Goal: Information Seeking & Learning: Learn about a topic

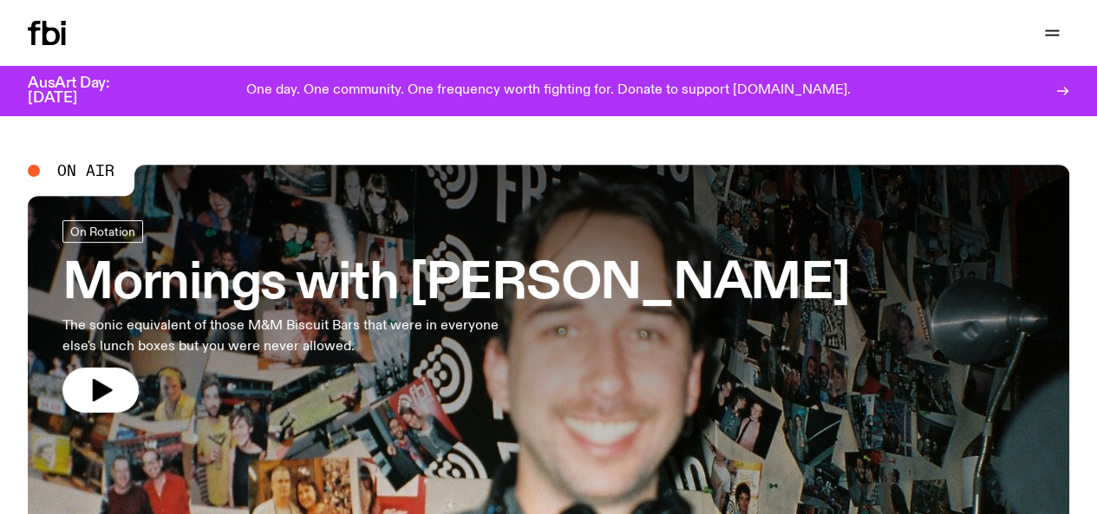
click at [0, 0] on link "Schedule" at bounding box center [0, 0] width 0 height 0
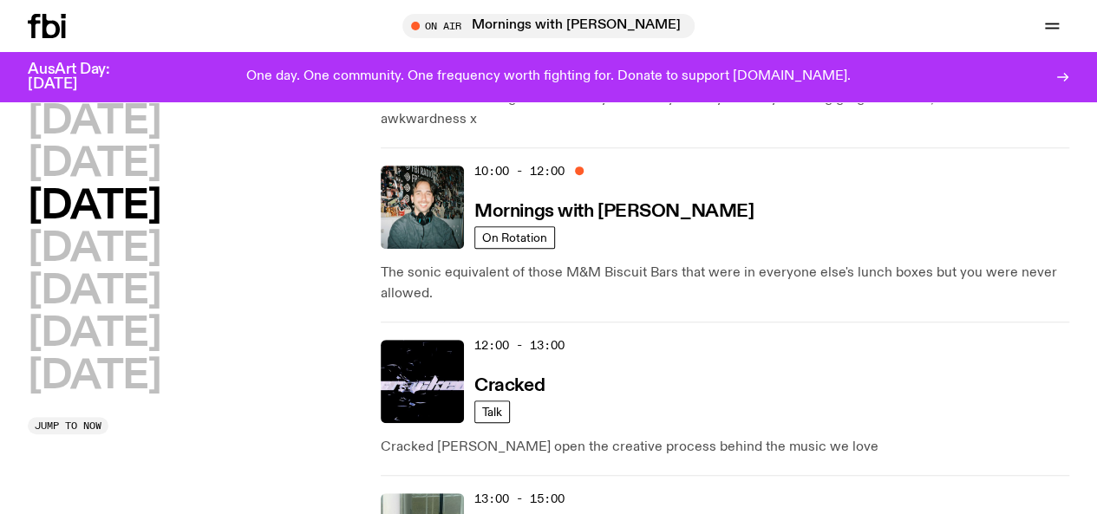
scroll to position [241, 0]
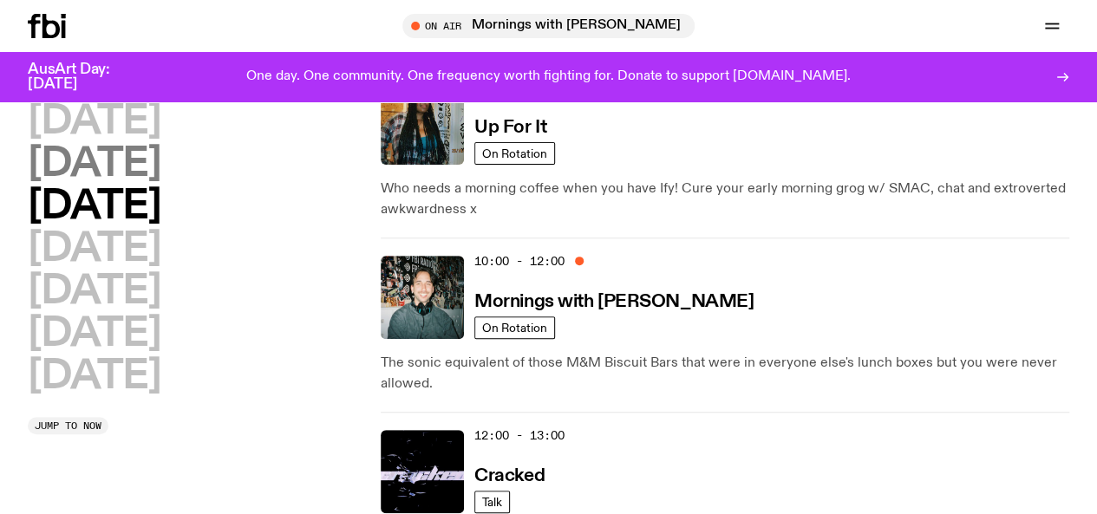
click at [129, 173] on h2 "[DATE]" at bounding box center [94, 164] width 133 height 39
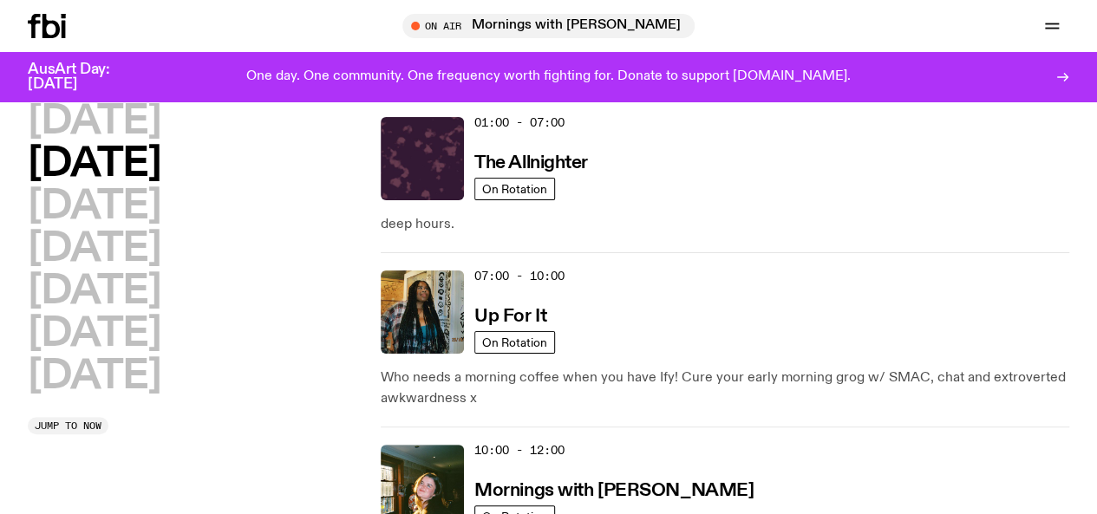
scroll to position [49, 0]
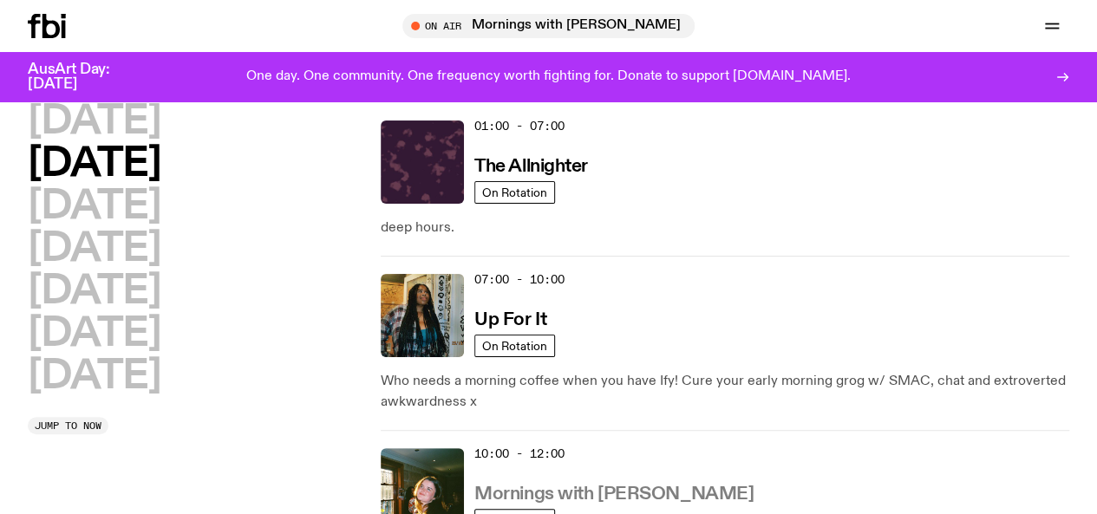
click at [585, 486] on h3 "Mornings with [PERSON_NAME]" at bounding box center [614, 495] width 279 height 18
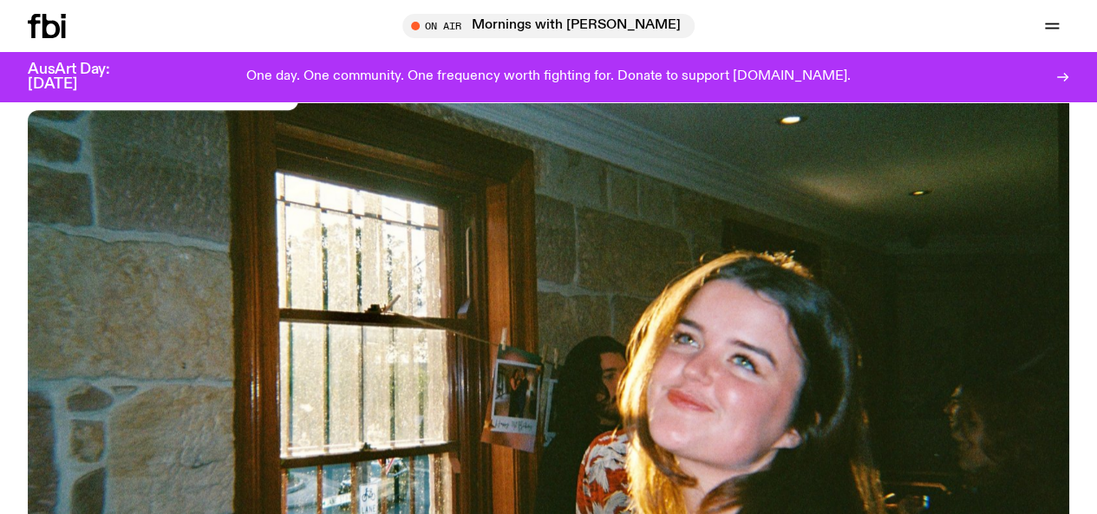
scroll to position [134, 0]
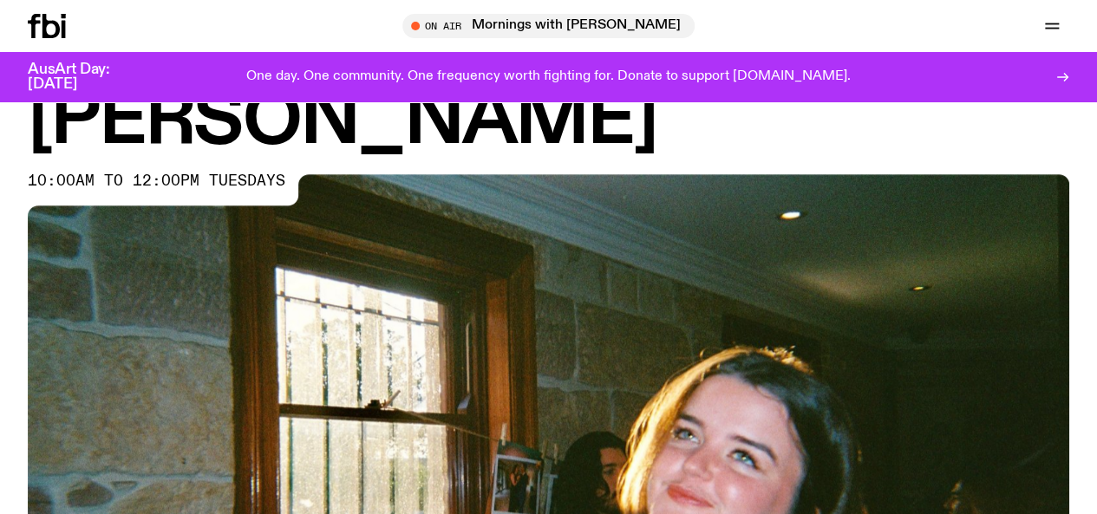
click at [0, 0] on link "Schedule" at bounding box center [0, 0] width 0 height 0
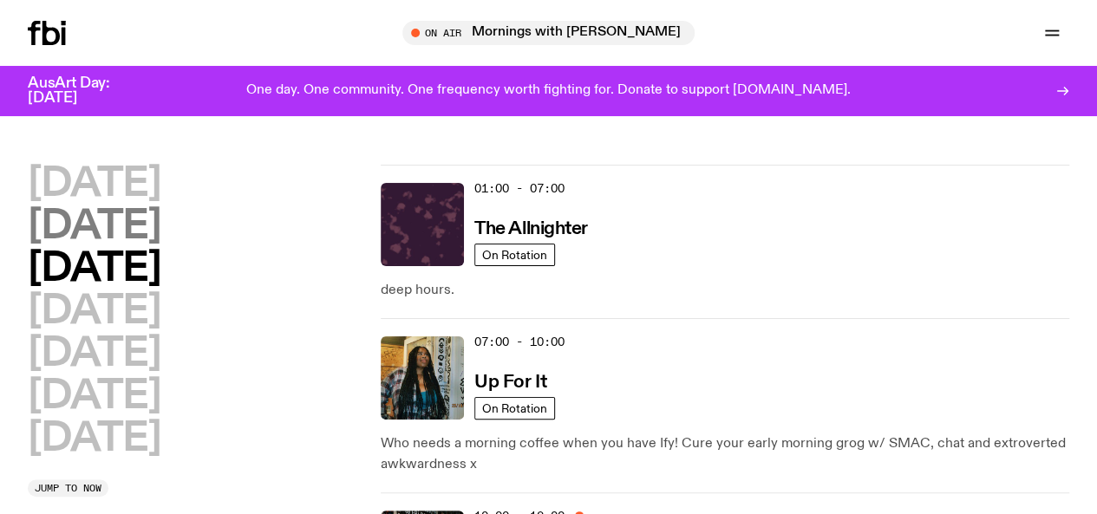
click at [160, 246] on h2 "[DATE]" at bounding box center [94, 226] width 133 height 39
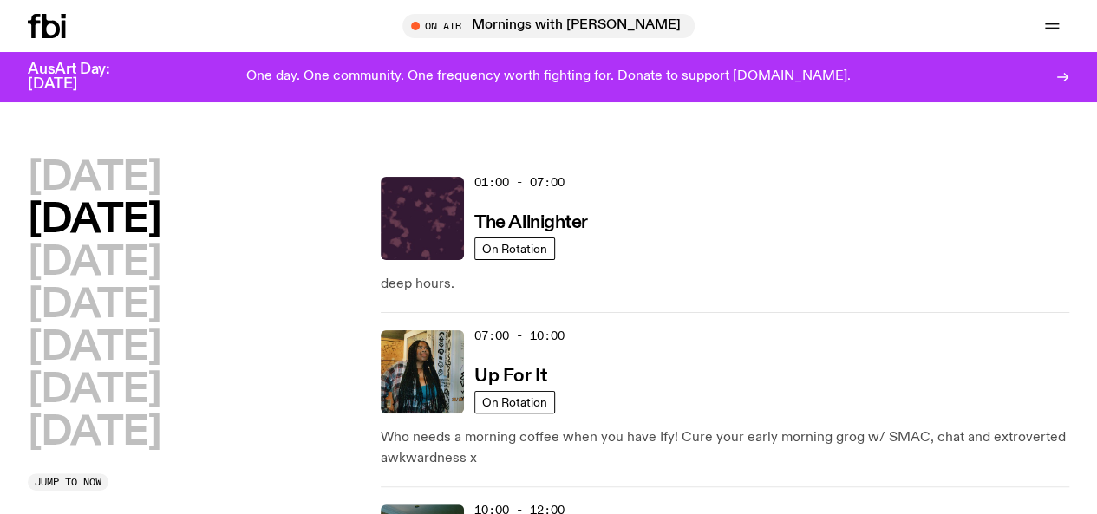
scroll to position [49, 0]
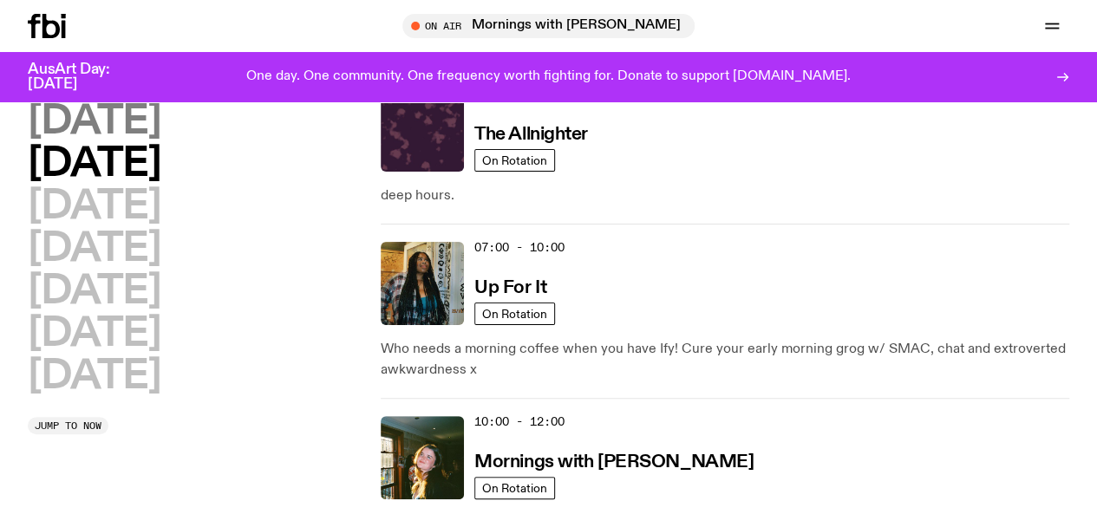
click at [144, 128] on h2 "[DATE]" at bounding box center [94, 121] width 133 height 39
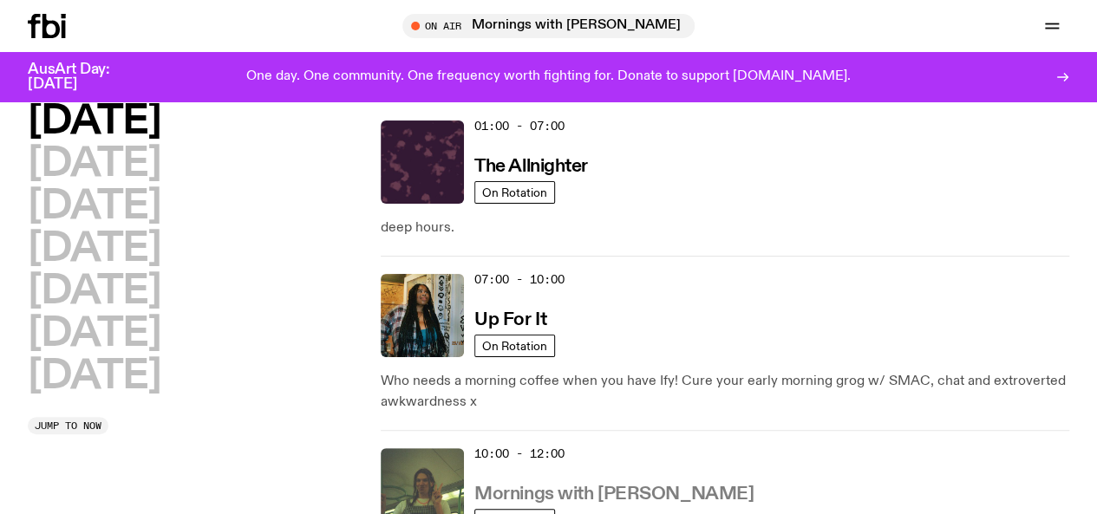
click at [562, 486] on h3 "Mornings with [PERSON_NAME]" at bounding box center [614, 495] width 279 height 18
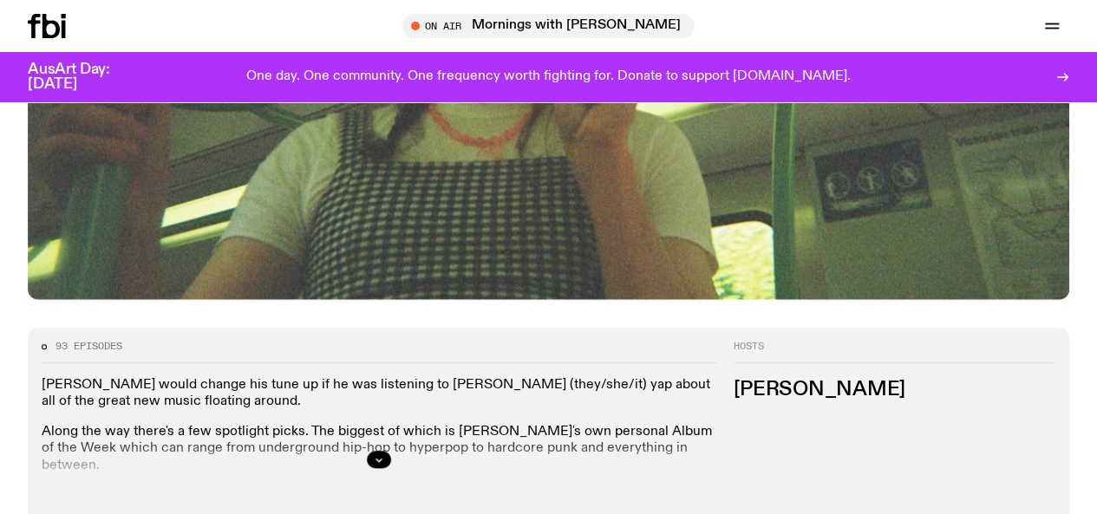
scroll to position [818, 0]
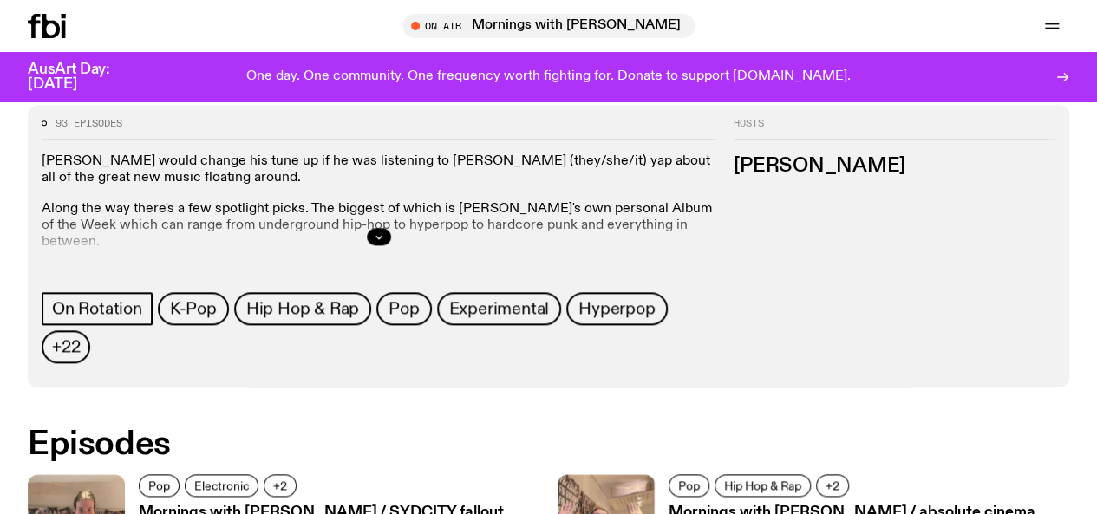
click at [0, 0] on link "Schedule" at bounding box center [0, 0] width 0 height 0
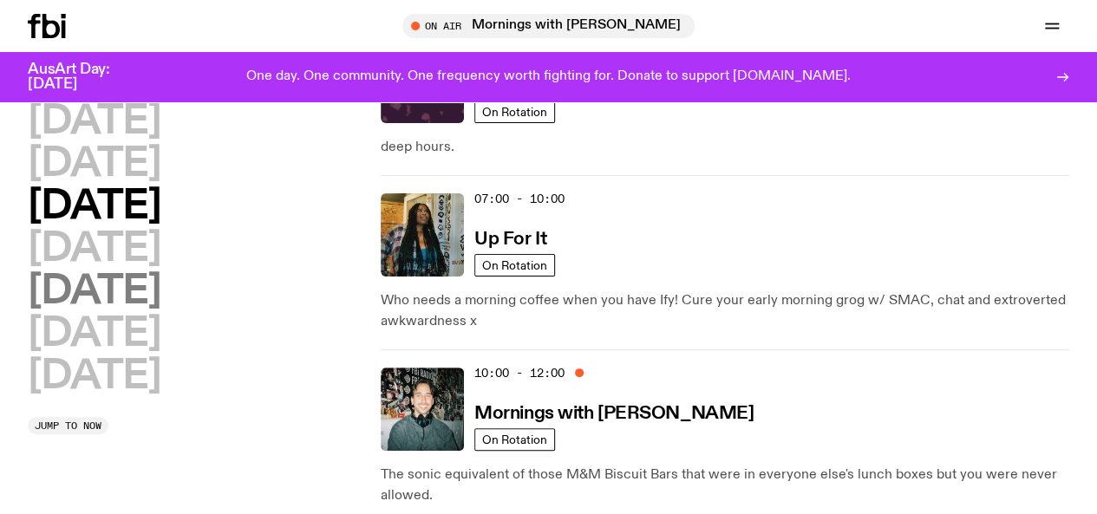
click at [115, 311] on h2 "[DATE]" at bounding box center [94, 291] width 133 height 39
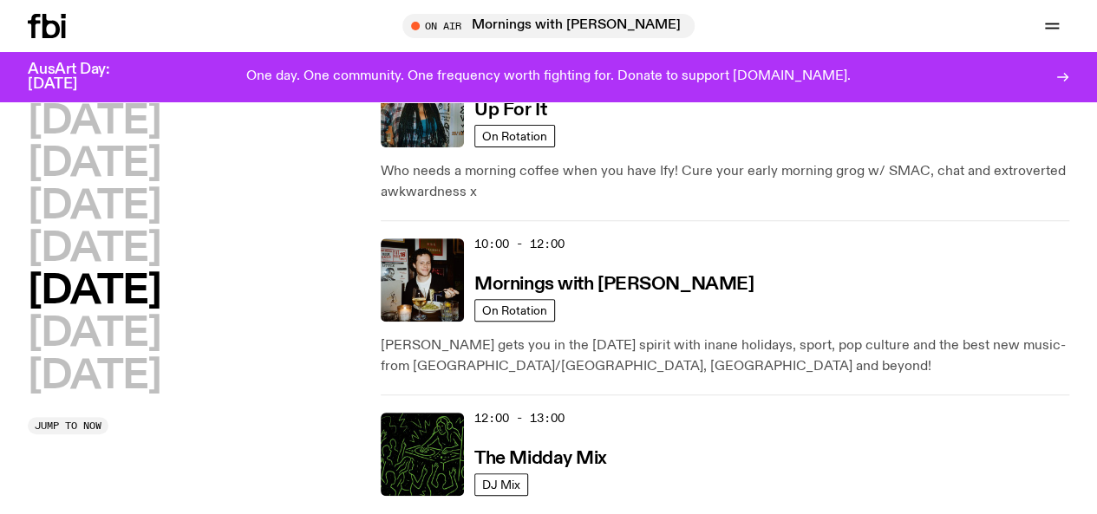
scroll to position [272, 0]
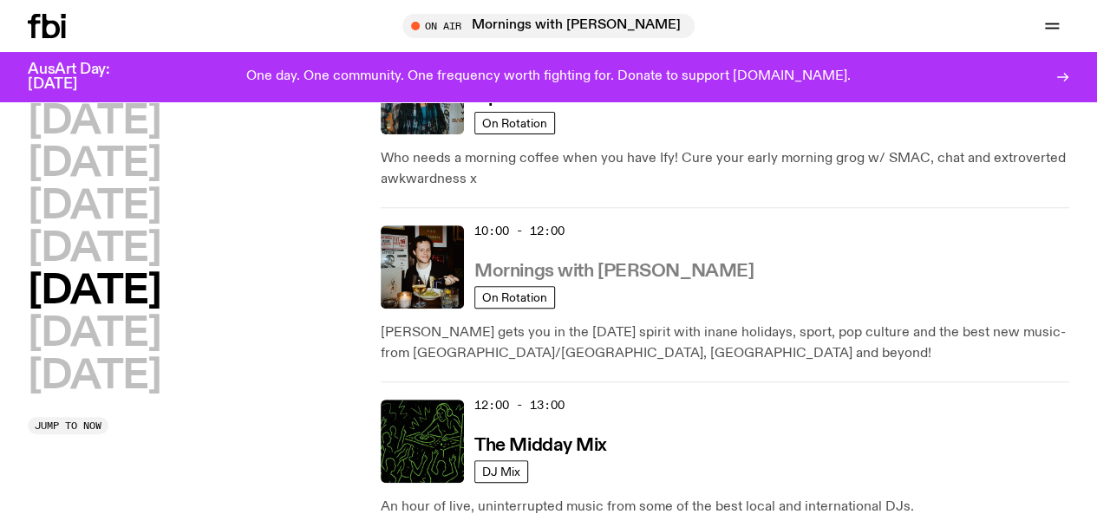
click at [586, 263] on h3 "Mornings with [PERSON_NAME]" at bounding box center [614, 272] width 279 height 18
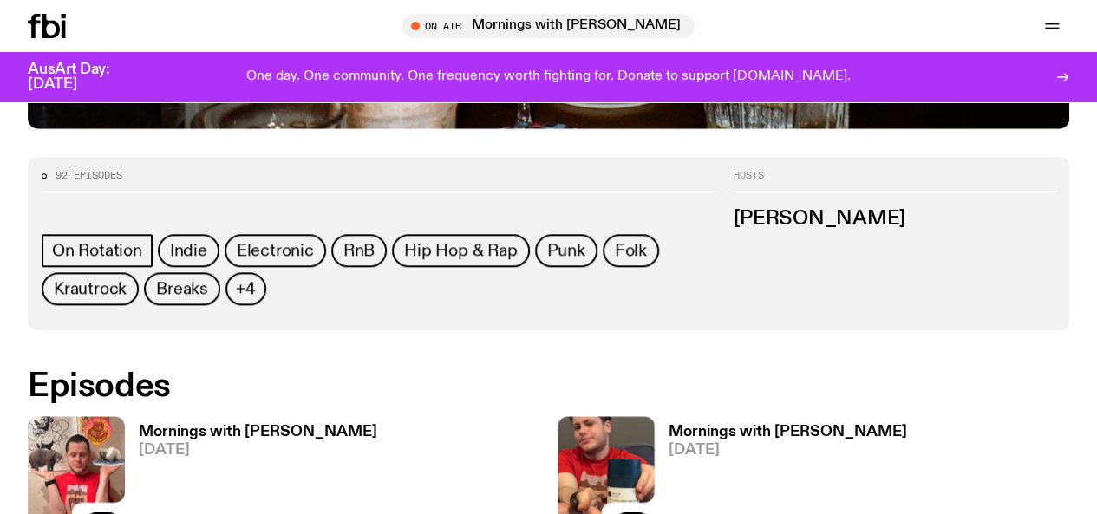
scroll to position [767, 0]
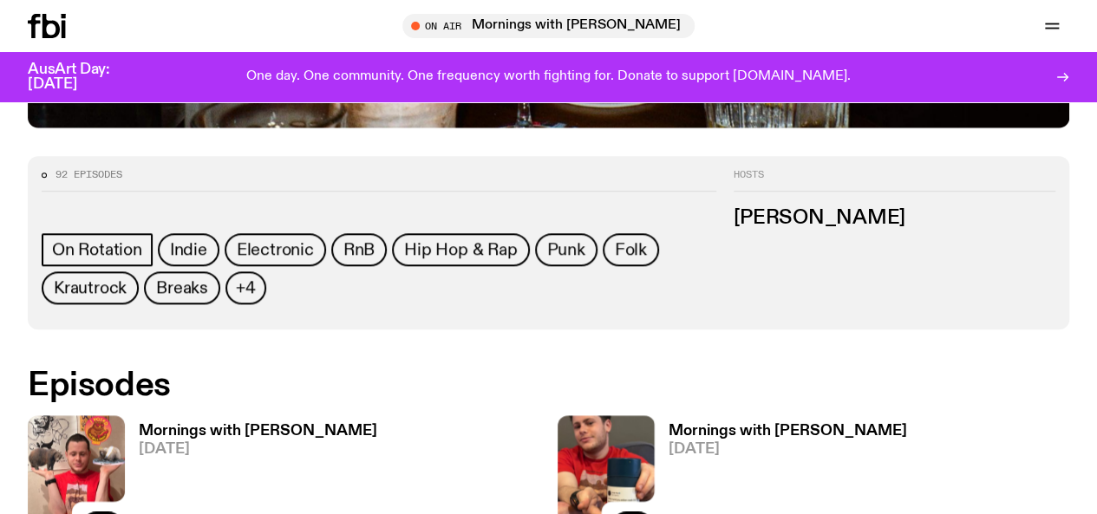
click at [158, 39] on div "Schedule Explore Read Volunteer Newsletter On Air Mornings with [PERSON_NAME] T…" at bounding box center [548, 26] width 1097 height 52
click at [0, 0] on link "Schedule" at bounding box center [0, 0] width 0 height 0
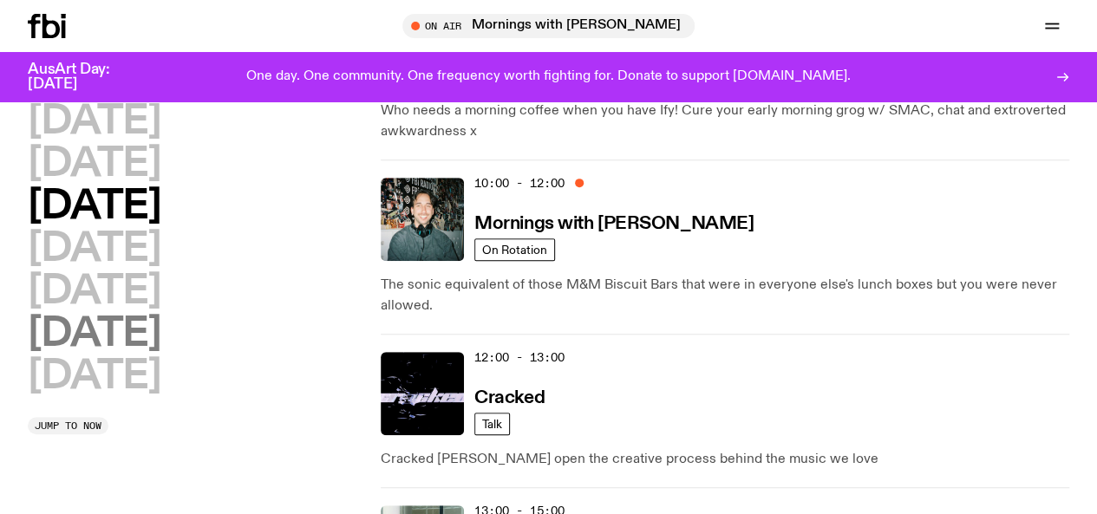
click at [152, 354] on h2 "[DATE]" at bounding box center [94, 334] width 133 height 39
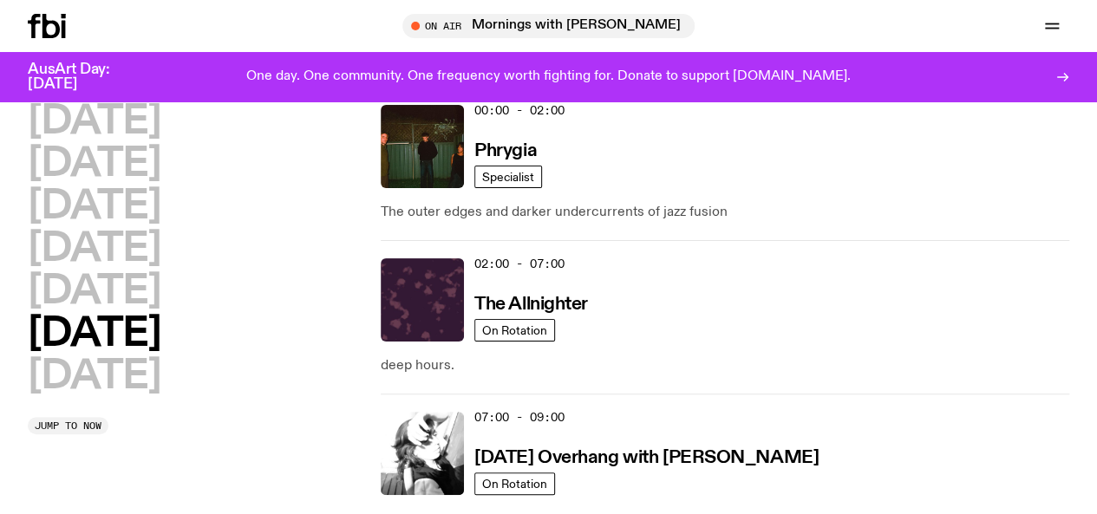
scroll to position [49, 0]
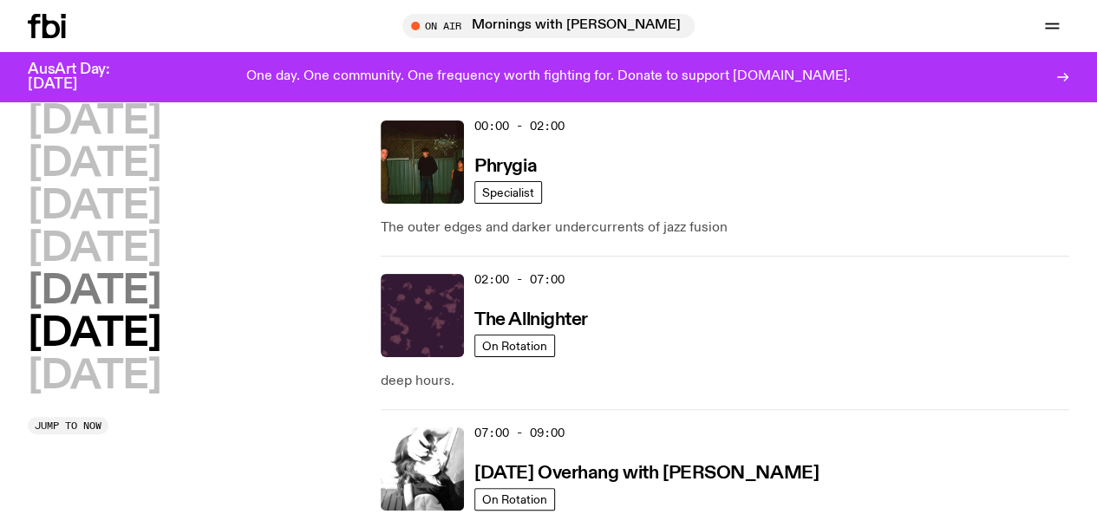
click at [135, 311] on h2 "[DATE]" at bounding box center [94, 291] width 133 height 39
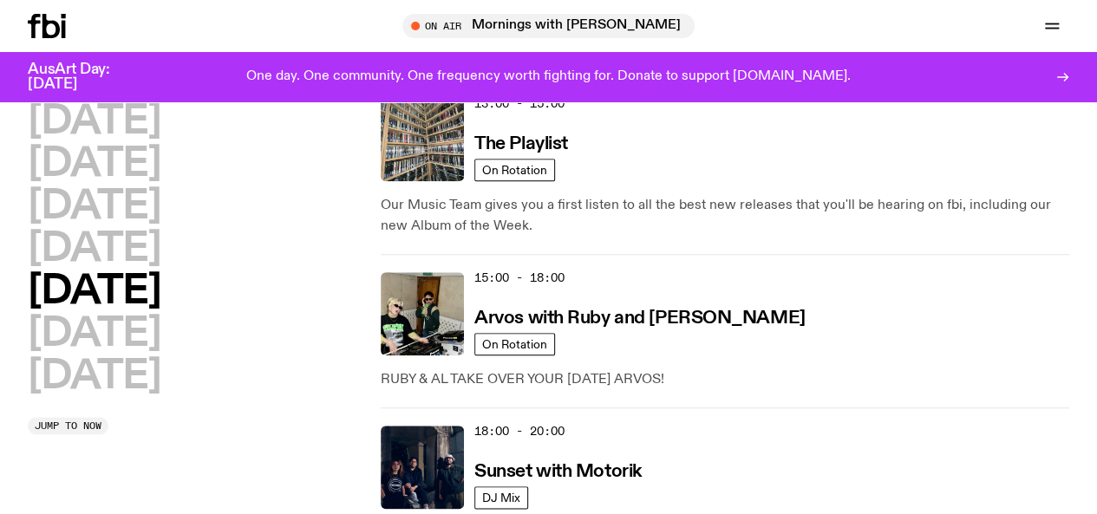
scroll to position [729, 0]
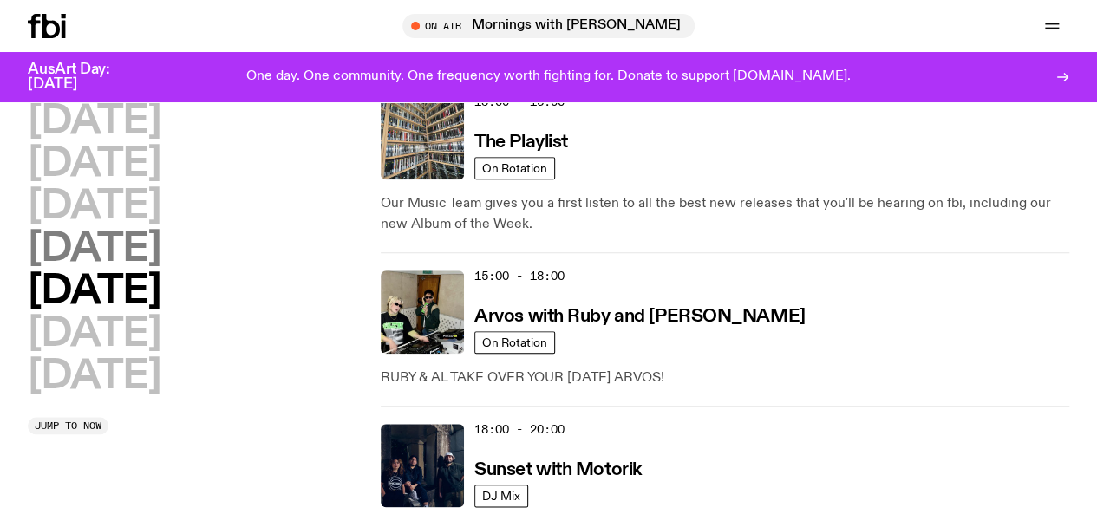
click at [160, 269] on h2 "[DATE]" at bounding box center [94, 249] width 133 height 39
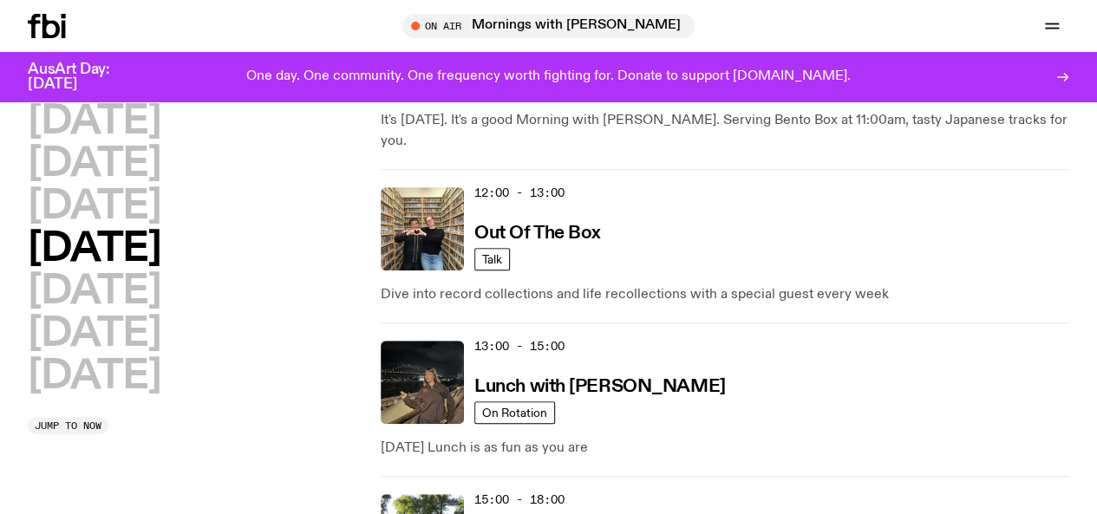
scroll to position [485, 0]
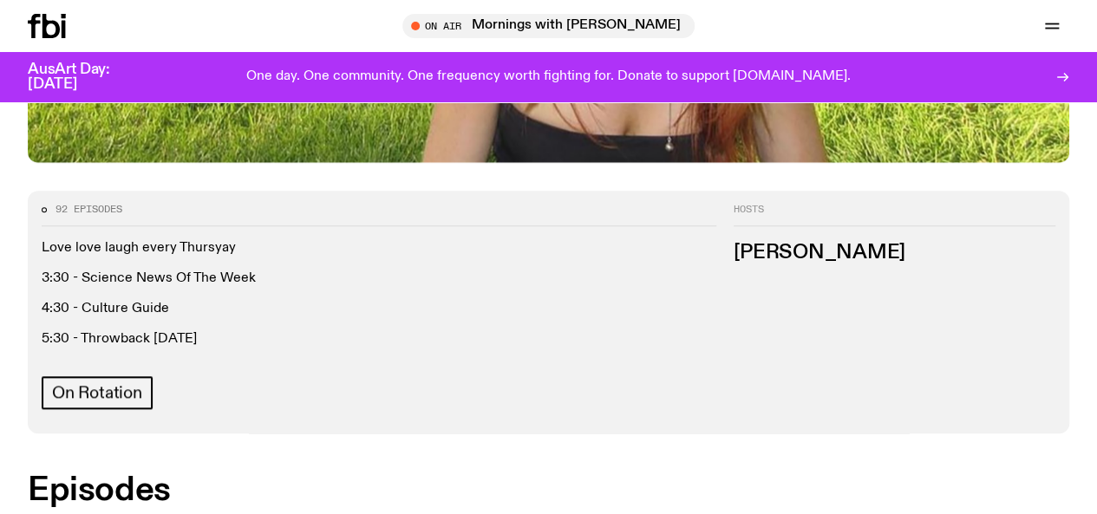
scroll to position [656, 0]
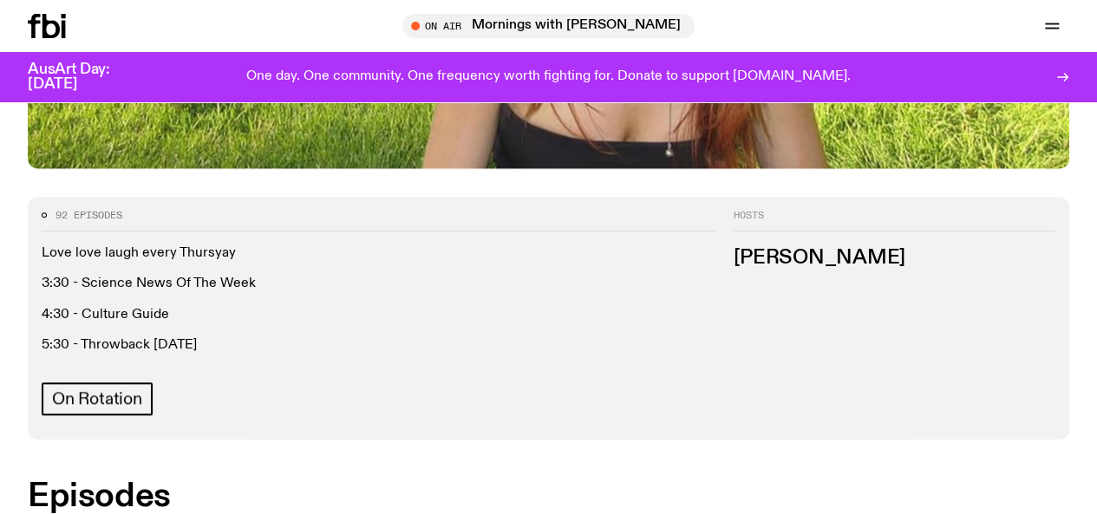
click at [0, 0] on link "Schedule" at bounding box center [0, 0] width 0 height 0
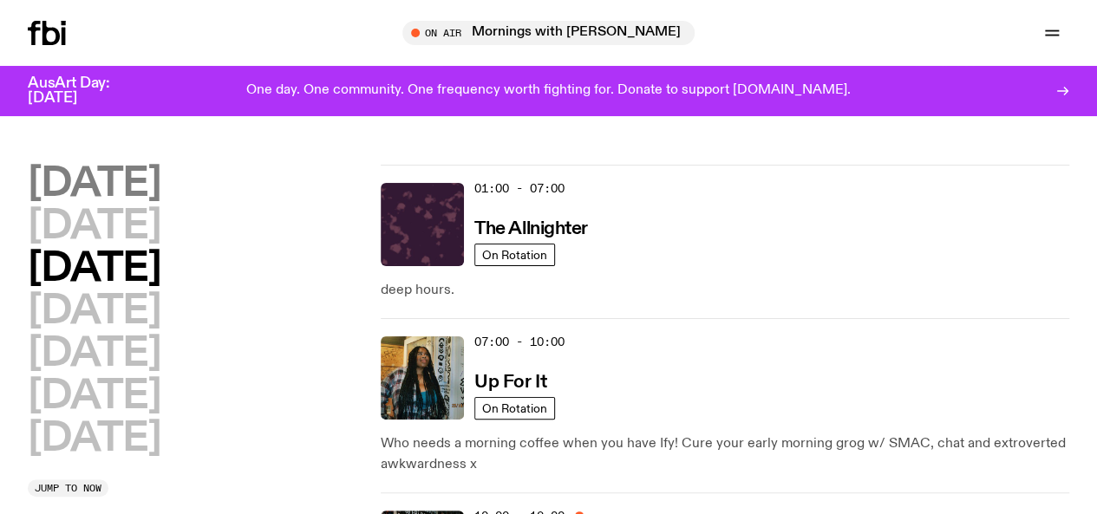
click at [160, 190] on h2 "[DATE]" at bounding box center [94, 184] width 133 height 39
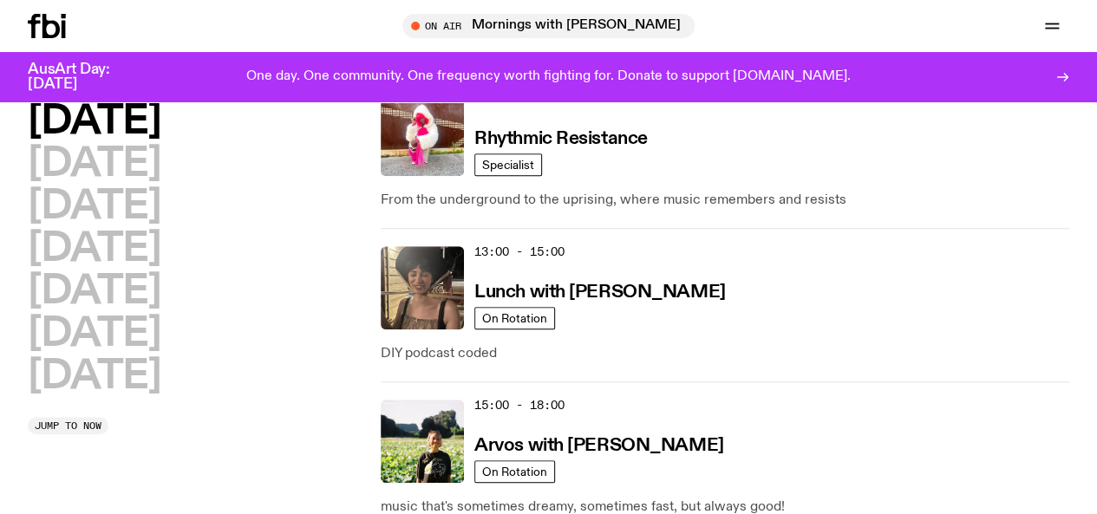
scroll to position [785, 0]
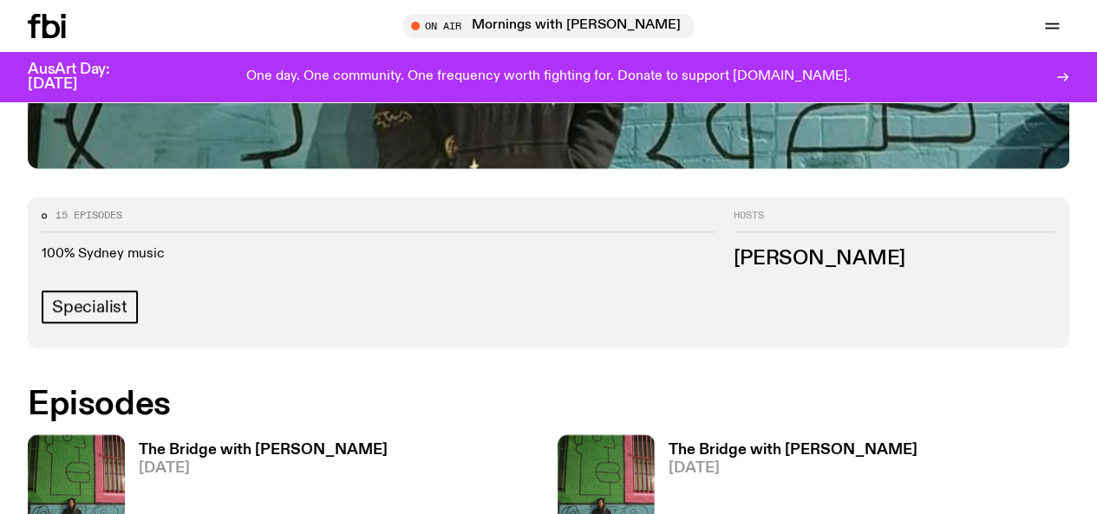
scroll to position [716, 0]
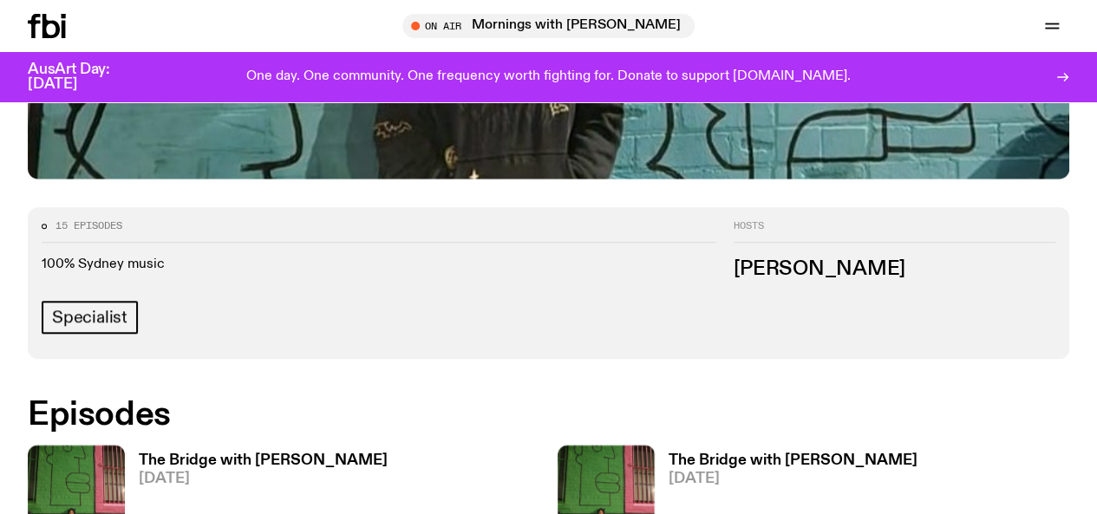
click at [245, 454] on h3 "The Bridge with [PERSON_NAME]" at bounding box center [263, 461] width 249 height 15
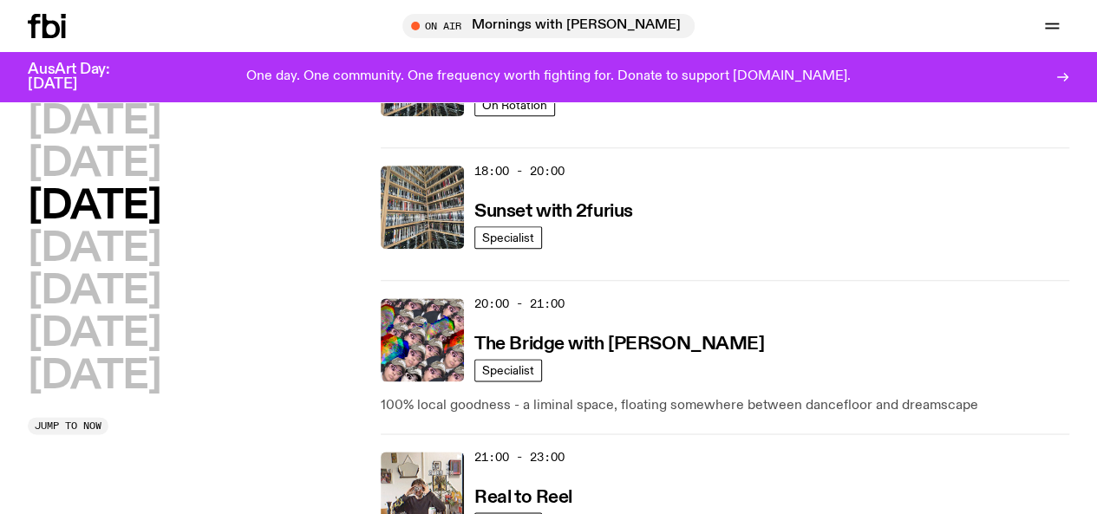
scroll to position [910, 0]
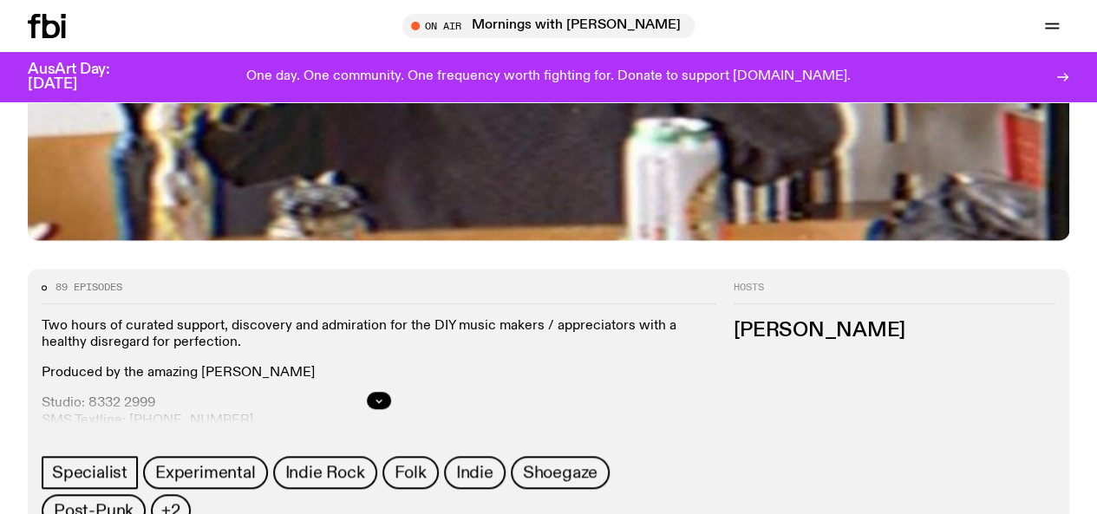
scroll to position [649, 0]
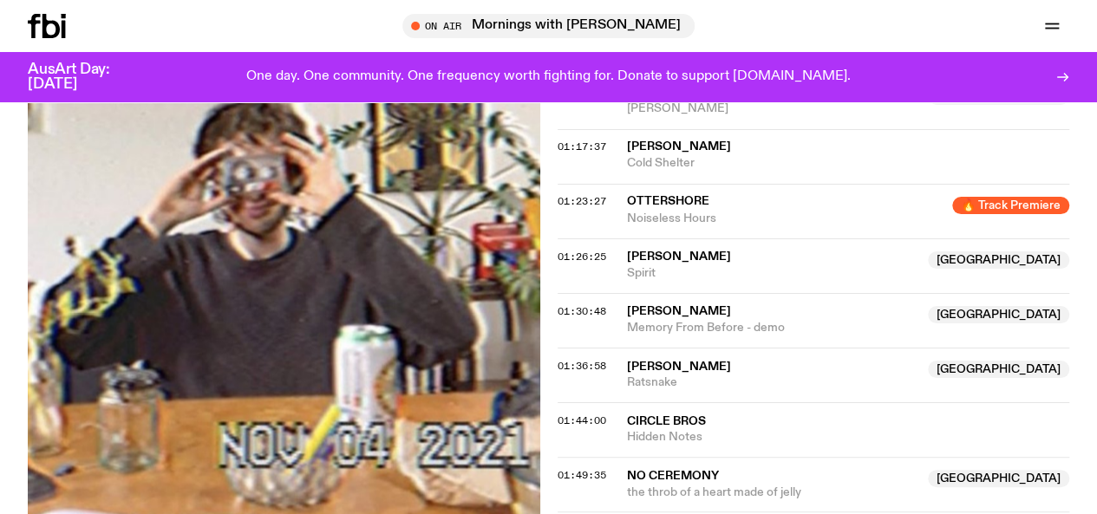
scroll to position [1425, 0]
click at [0, 0] on link "Schedule" at bounding box center [0, 0] width 0 height 0
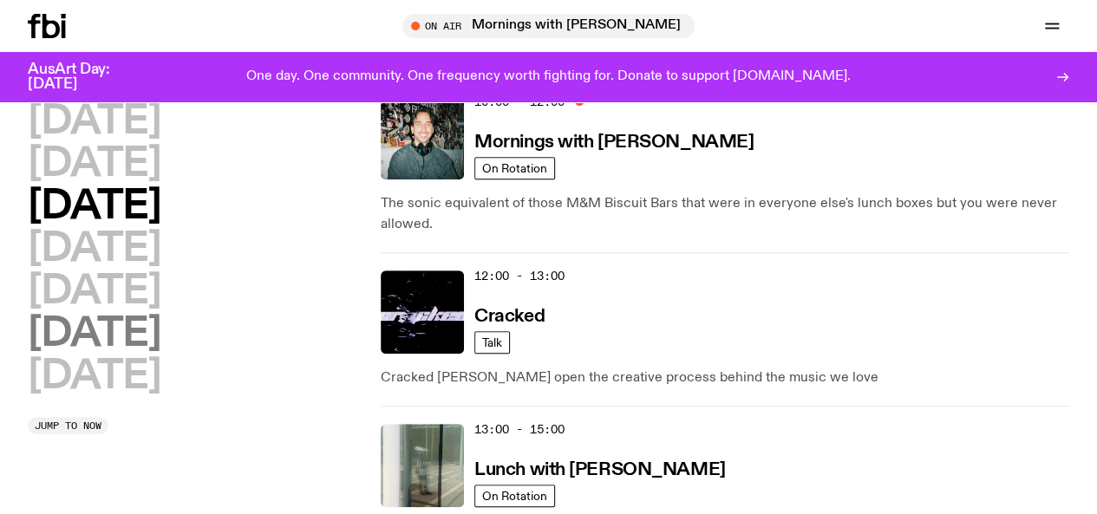
click at [137, 354] on h2 "[DATE]" at bounding box center [94, 334] width 133 height 39
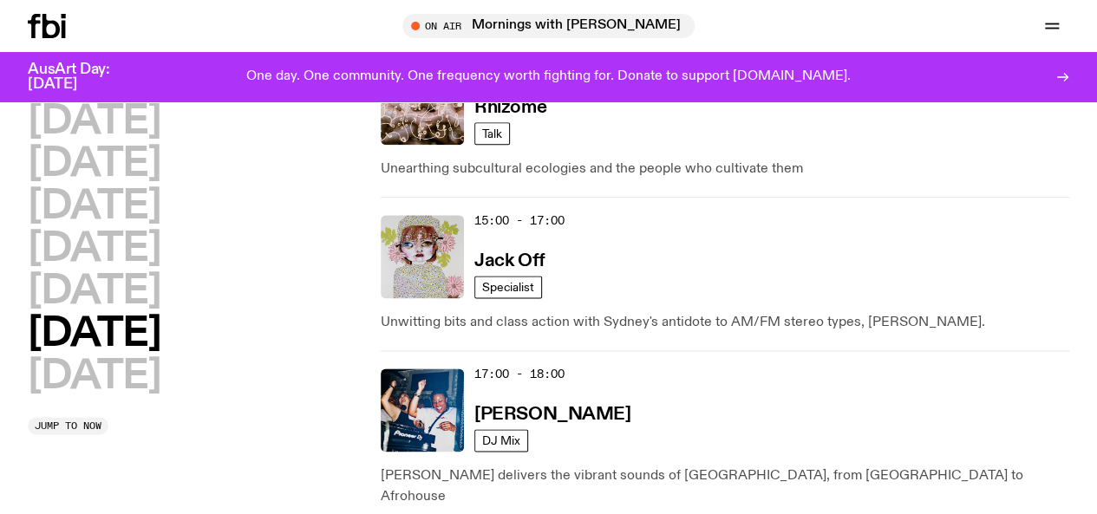
scroll to position [1101, 0]
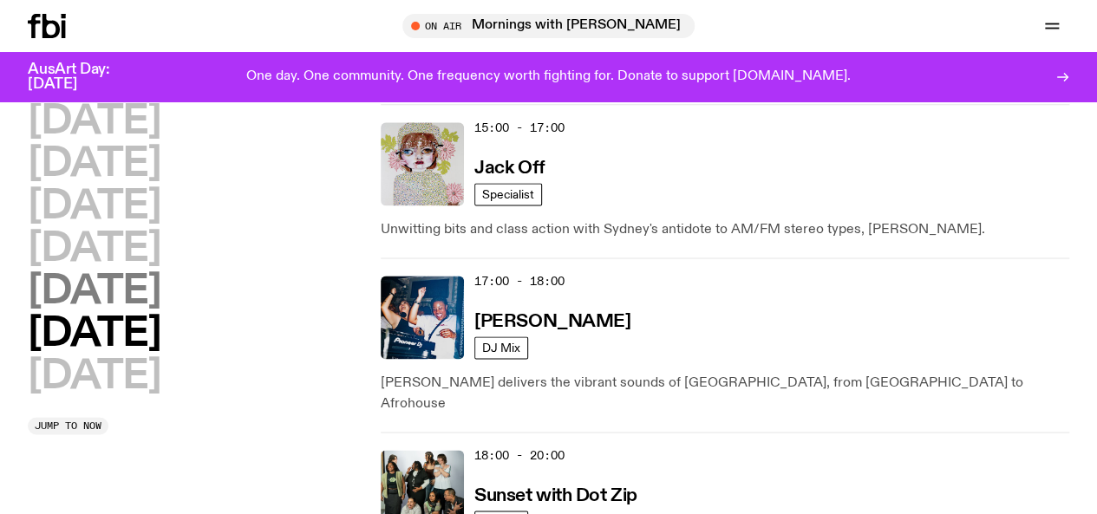
click at [108, 311] on h2 "[DATE]" at bounding box center [94, 291] width 133 height 39
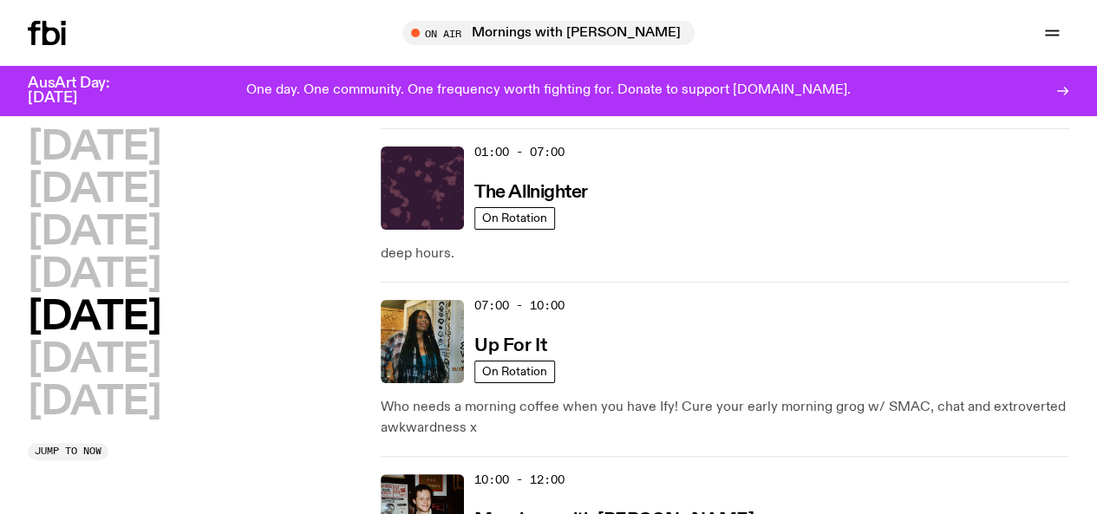
scroll to position [0, 0]
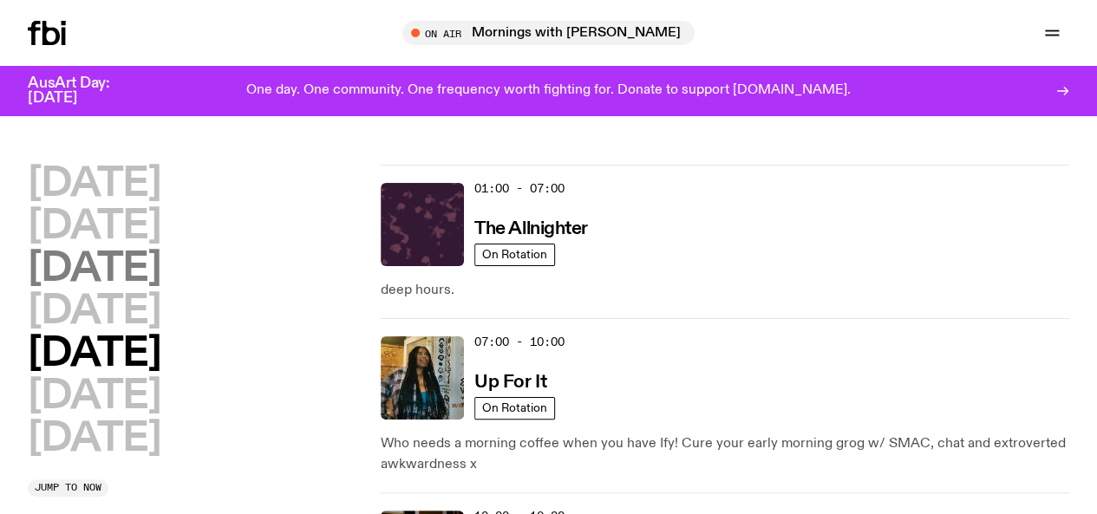
click at [160, 289] on h2 "[DATE]" at bounding box center [94, 269] width 133 height 39
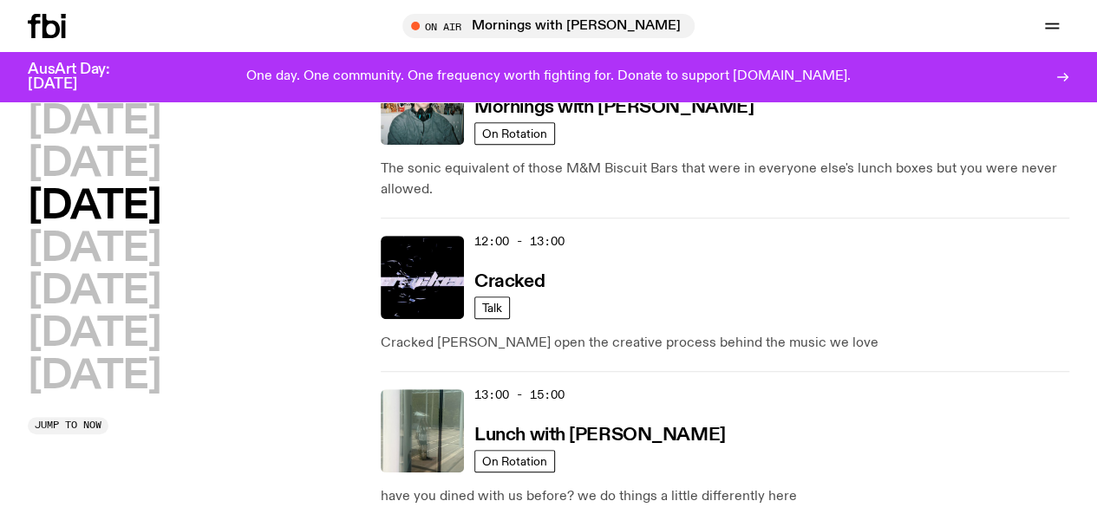
scroll to position [458, 0]
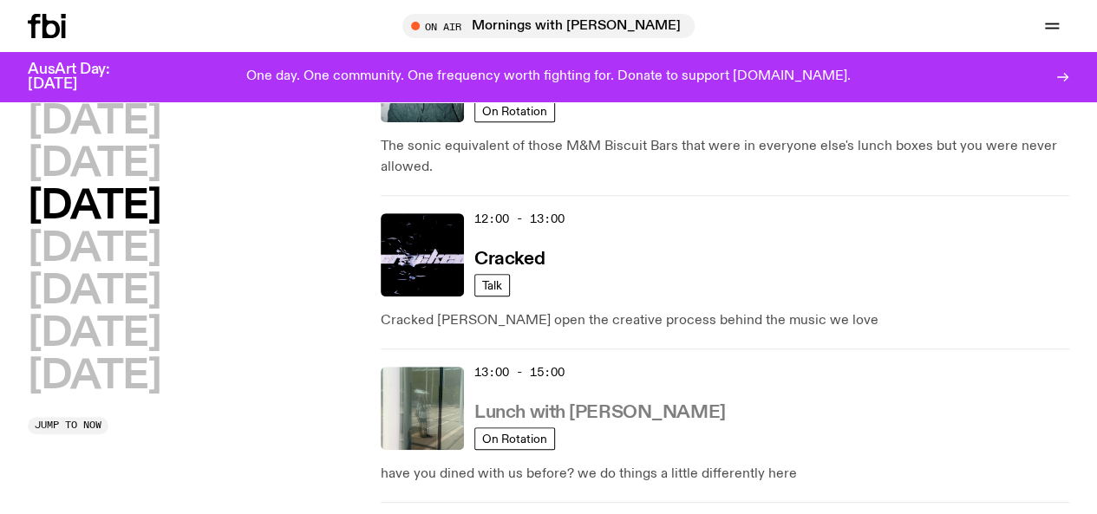
click at [584, 404] on h3 "Lunch with [PERSON_NAME]" at bounding box center [600, 413] width 251 height 18
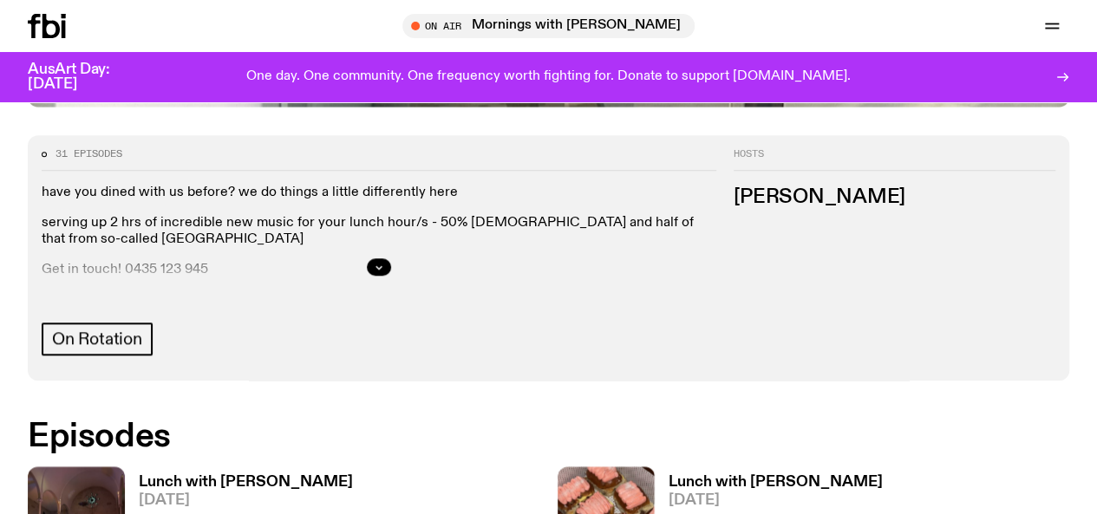
scroll to position [719, 0]
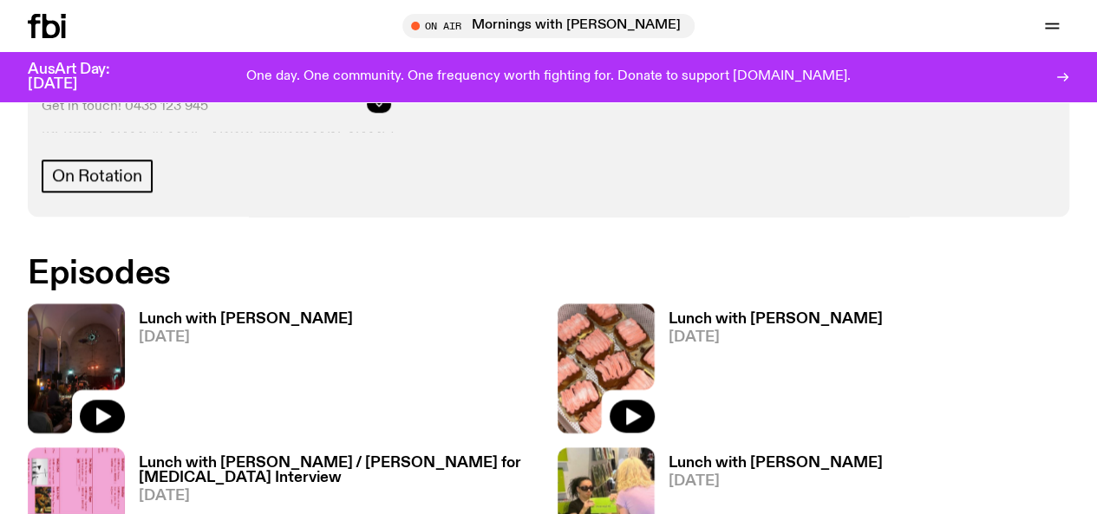
scroll to position [901, 0]
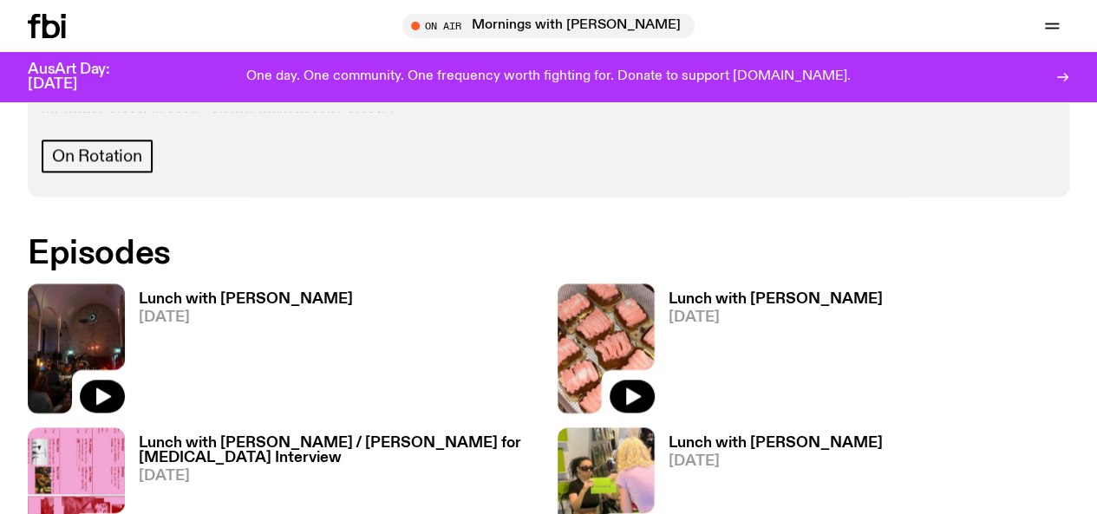
click at [0, 0] on link "Schedule" at bounding box center [0, 0] width 0 height 0
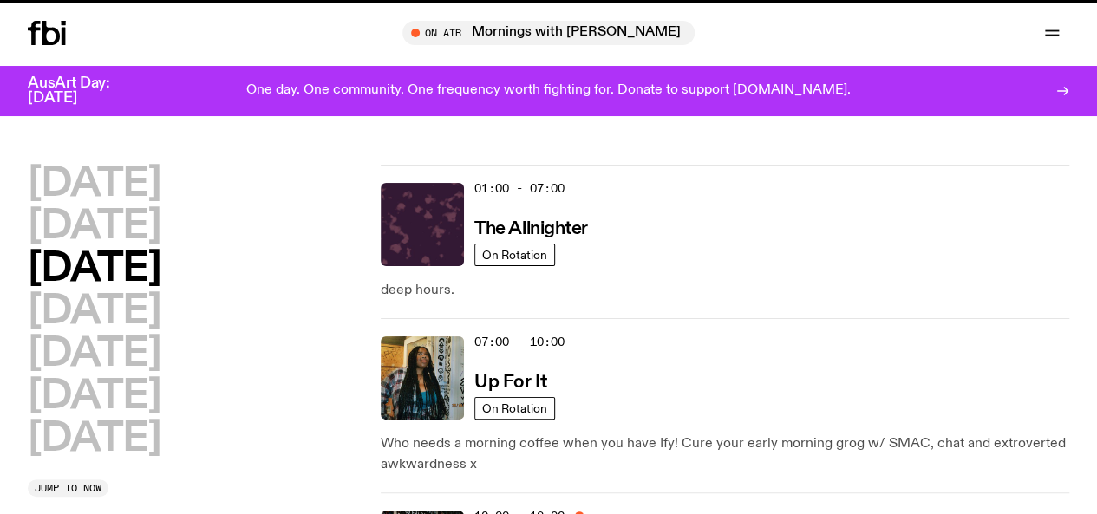
click at [0, 0] on link "Explore" at bounding box center [0, 0] width 0 height 0
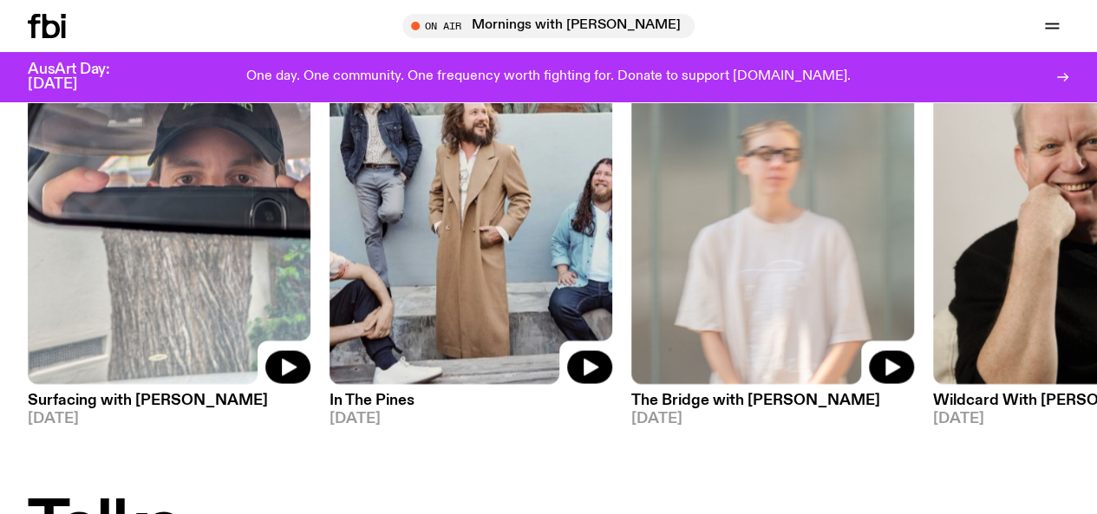
scroll to position [1401, 0]
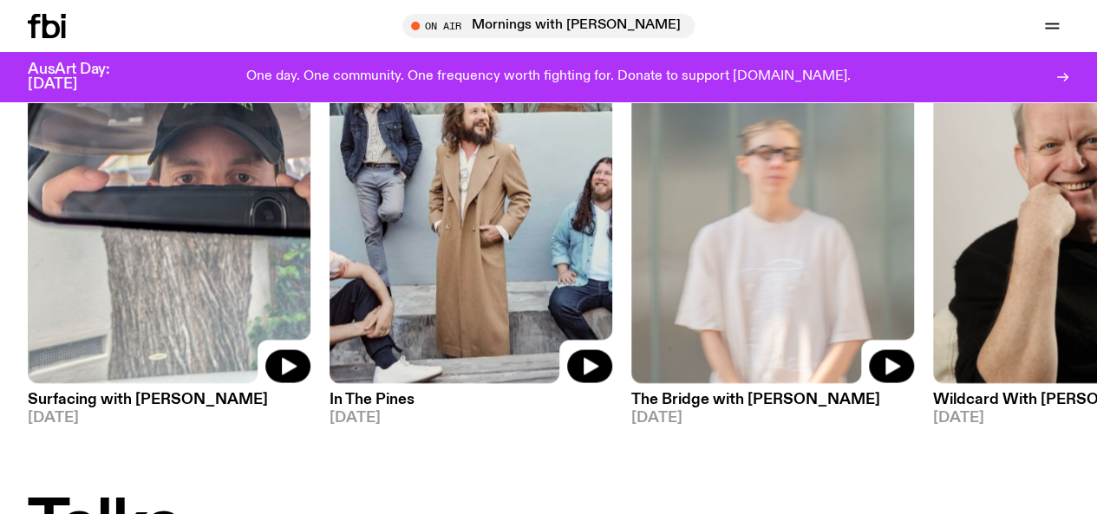
drag, startPoint x: 436, startPoint y: 316, endPoint x: 444, endPoint y: 317, distance: 8.7
click at [444, 317] on img at bounding box center [471, 194] width 283 height 377
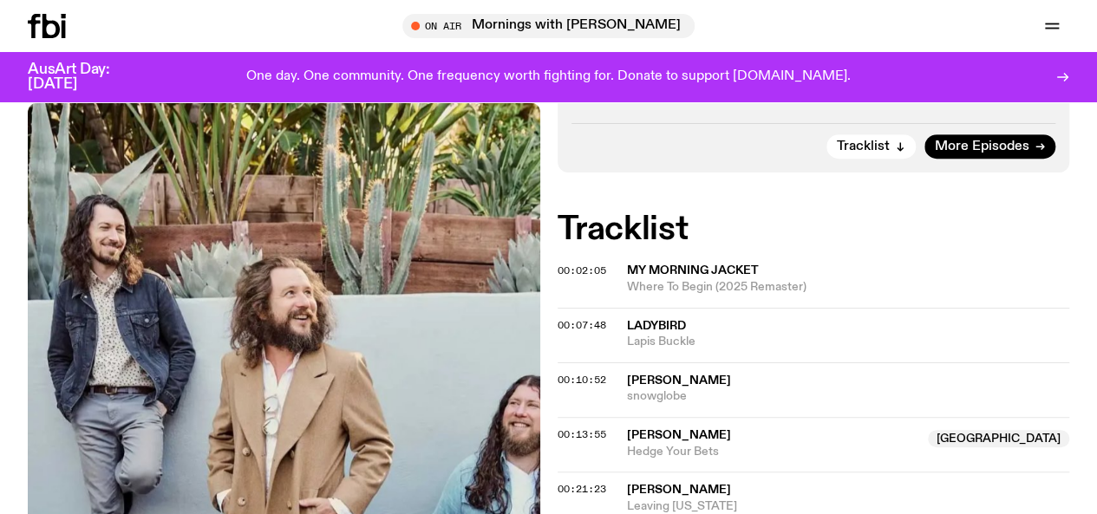
scroll to position [380, 0]
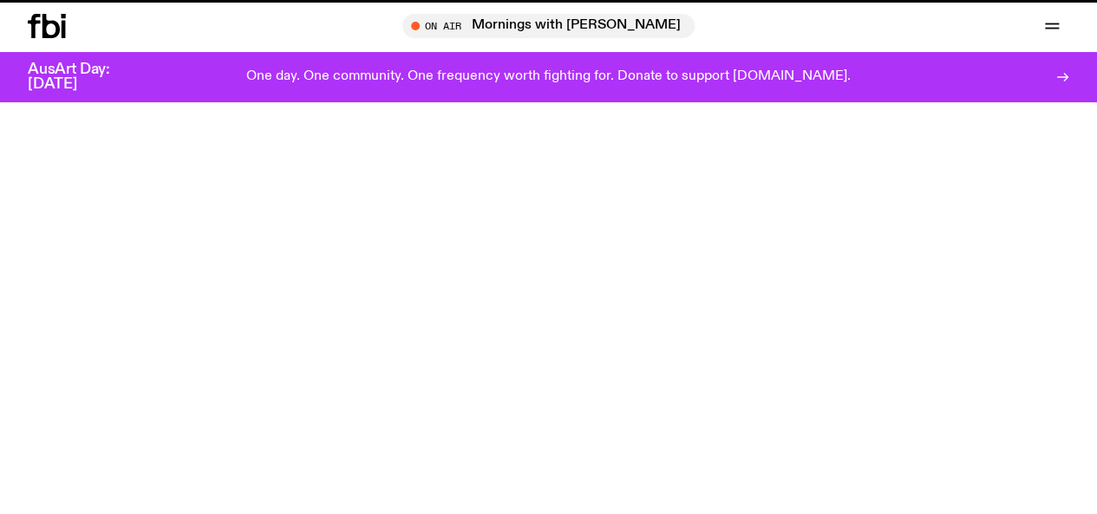
scroll to position [1401, 0]
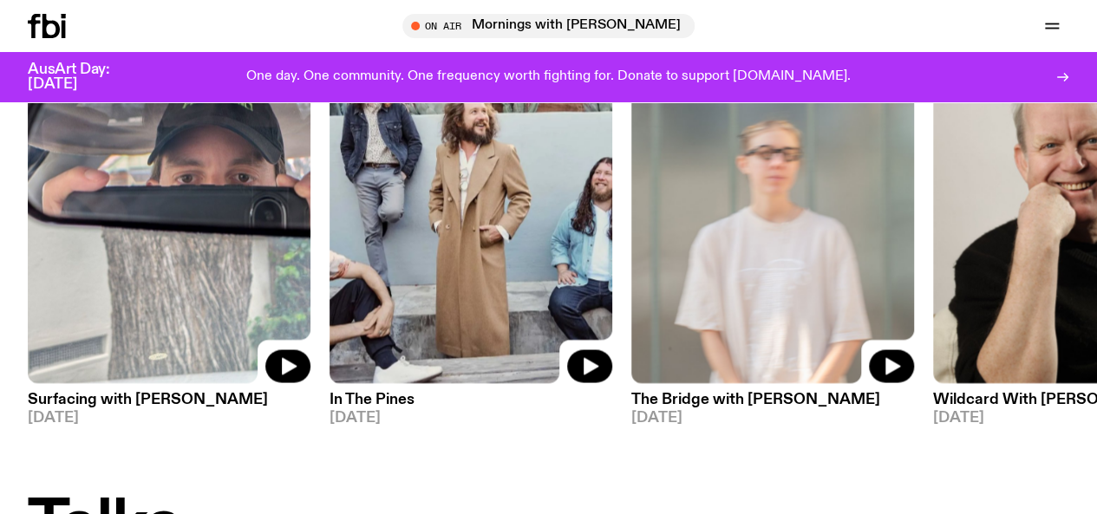
click at [188, 289] on img at bounding box center [169, 194] width 283 height 377
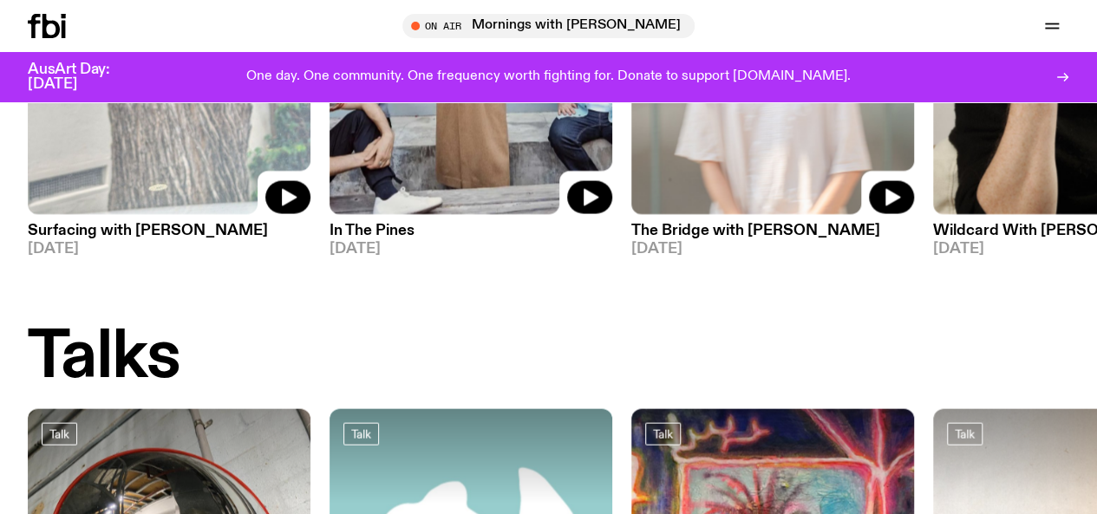
scroll to position [1555, 0]
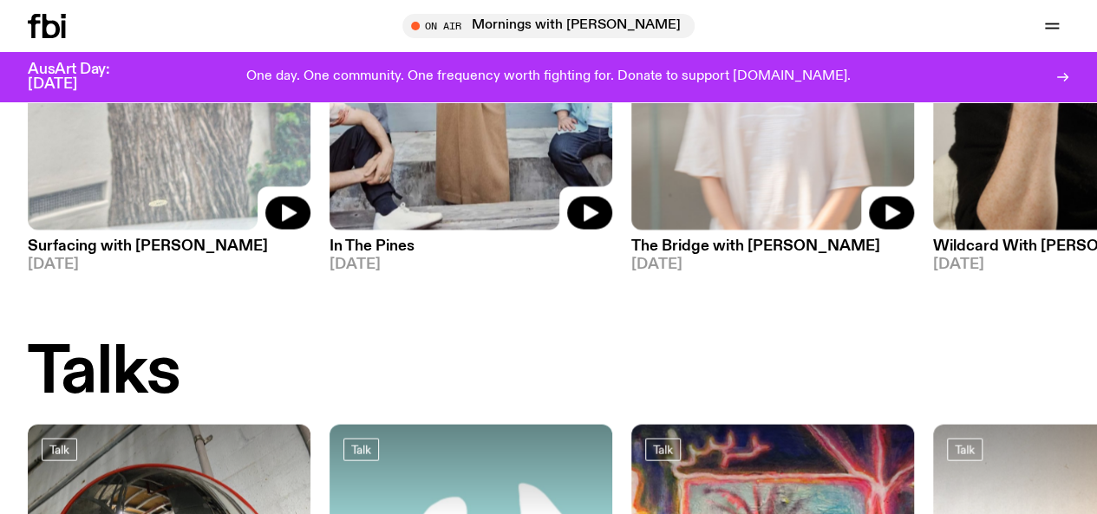
click at [108, 230] on img at bounding box center [169, 41] width 283 height 377
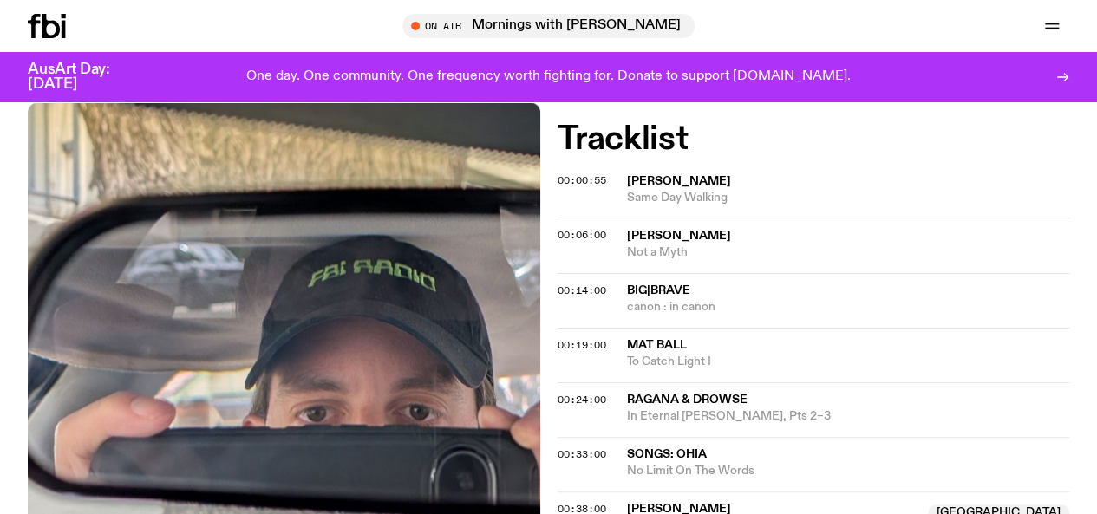
scroll to position [661, 0]
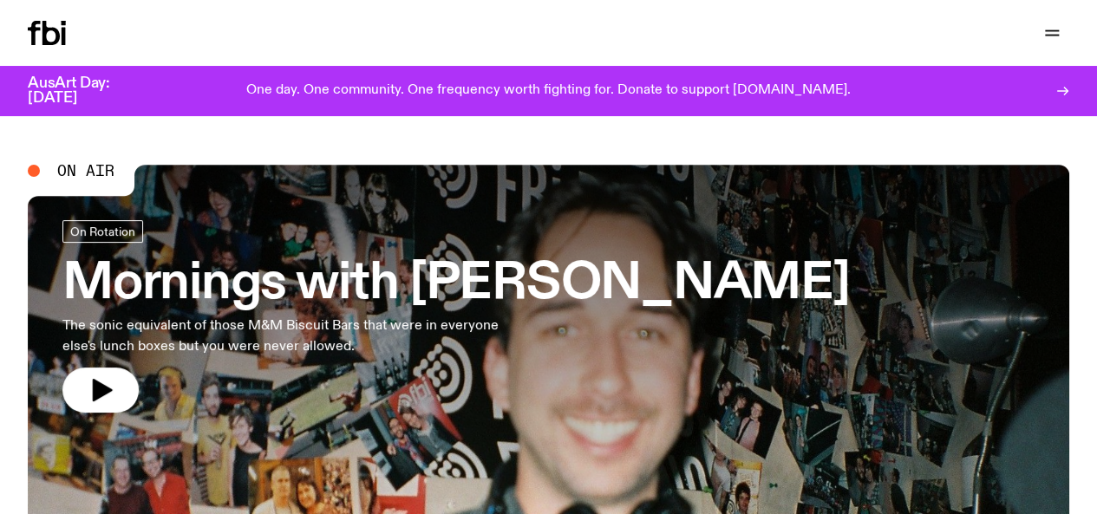
click at [0, 0] on link "Schedule" at bounding box center [0, 0] width 0 height 0
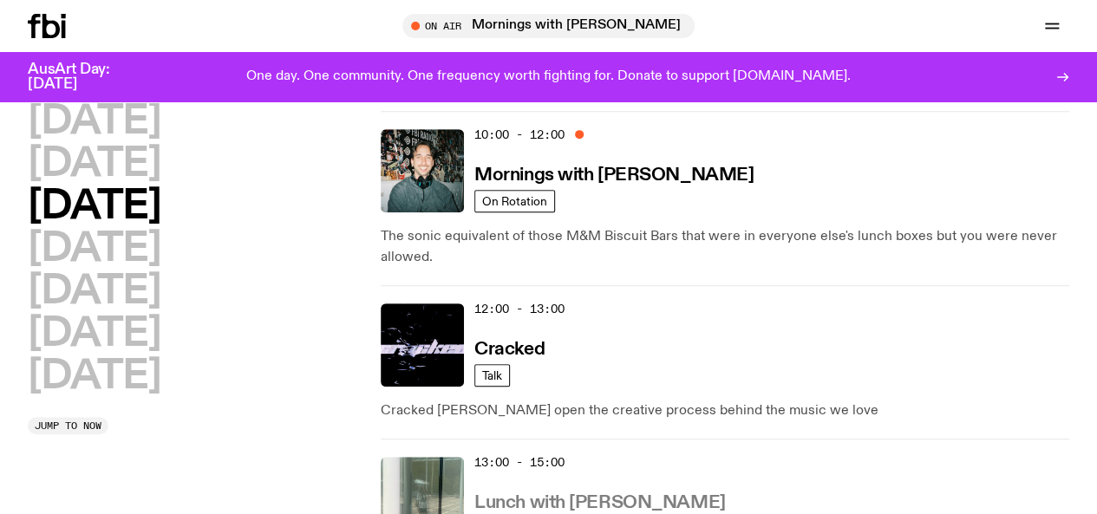
scroll to position [385, 0]
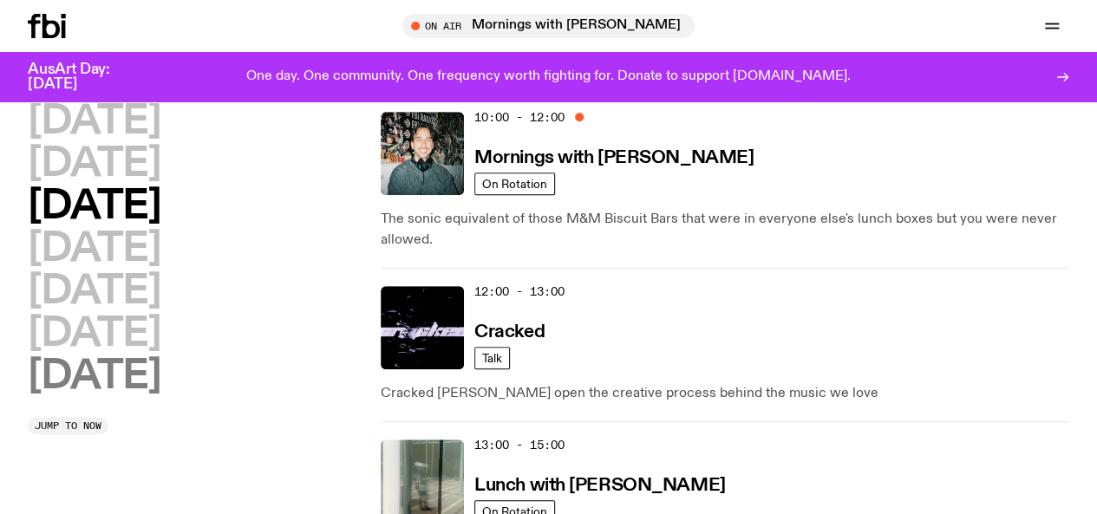
click at [132, 396] on h2 "[DATE]" at bounding box center [94, 376] width 133 height 39
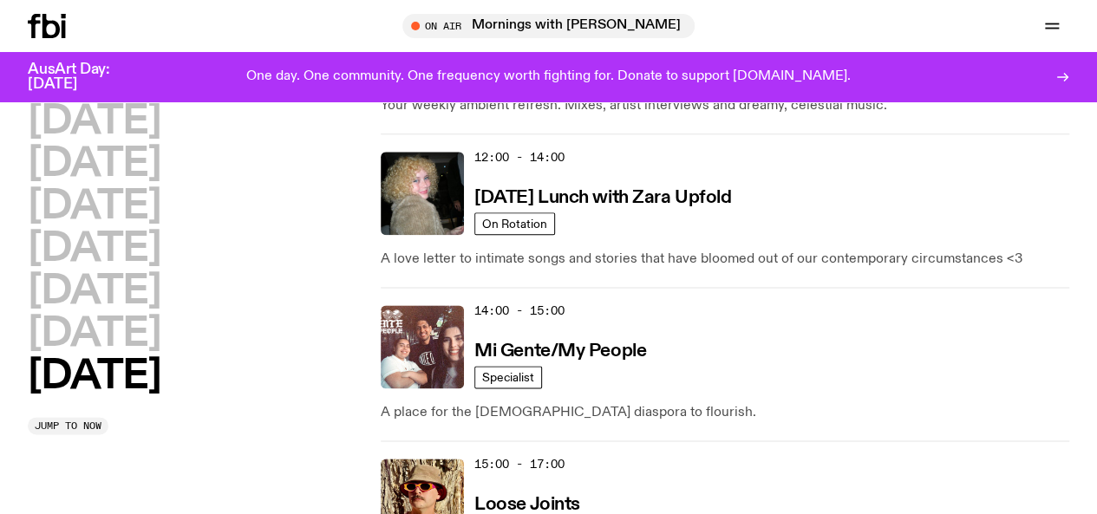
scroll to position [992, 0]
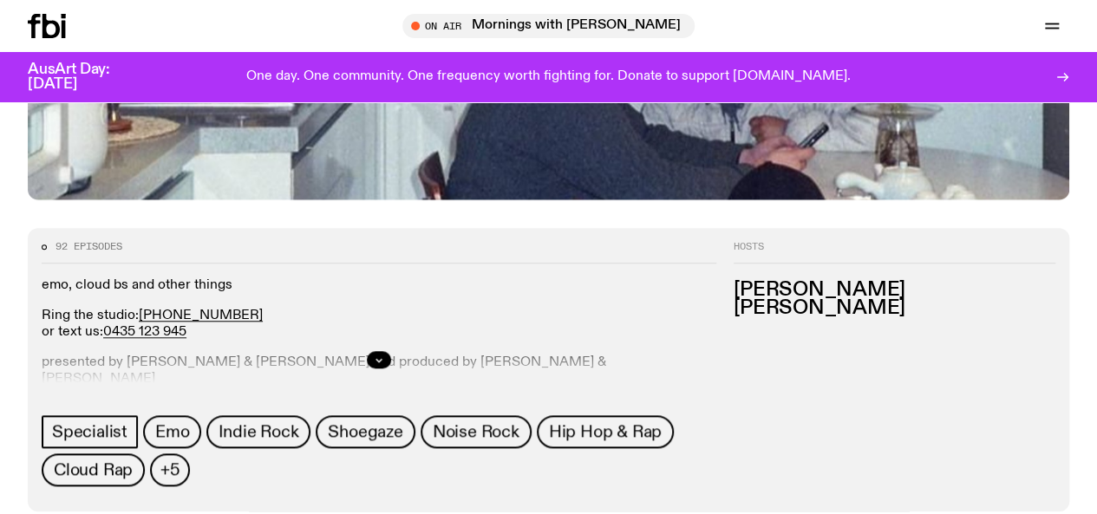
scroll to position [625, 0]
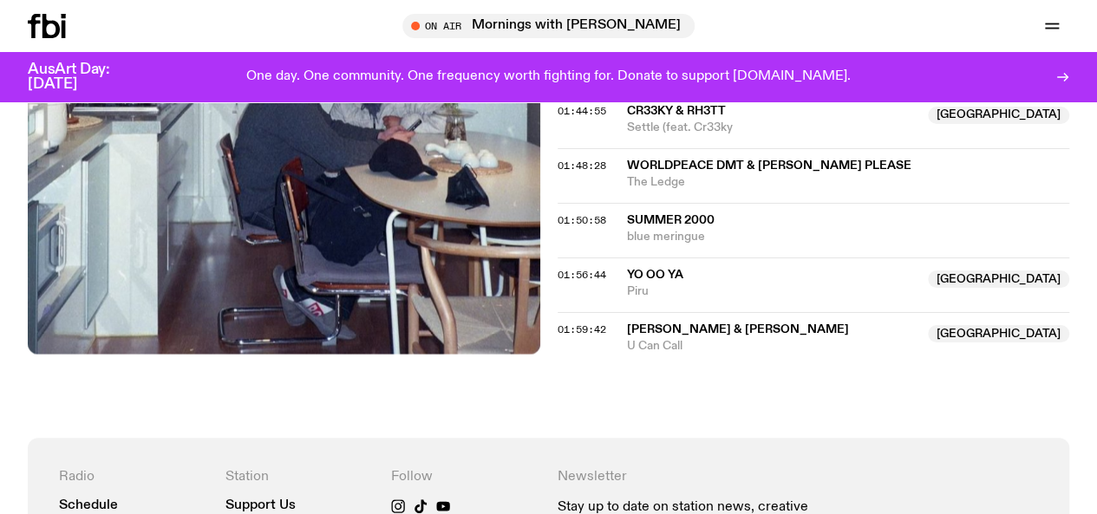
scroll to position [2066, 0]
